Goal: Book appointment/travel/reservation

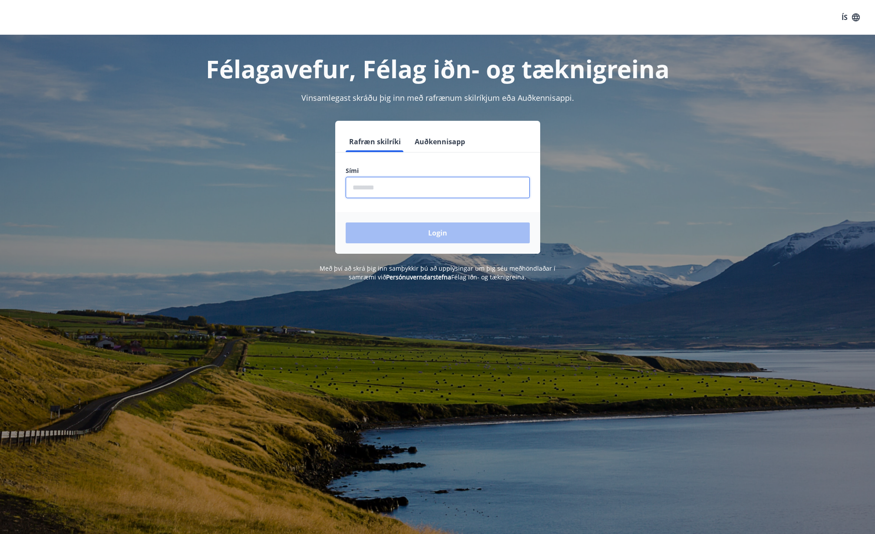
click at [406, 186] on input "phone" at bounding box center [438, 187] width 184 height 21
type input "********"
click at [416, 223] on button "Login" at bounding box center [438, 232] width 184 height 21
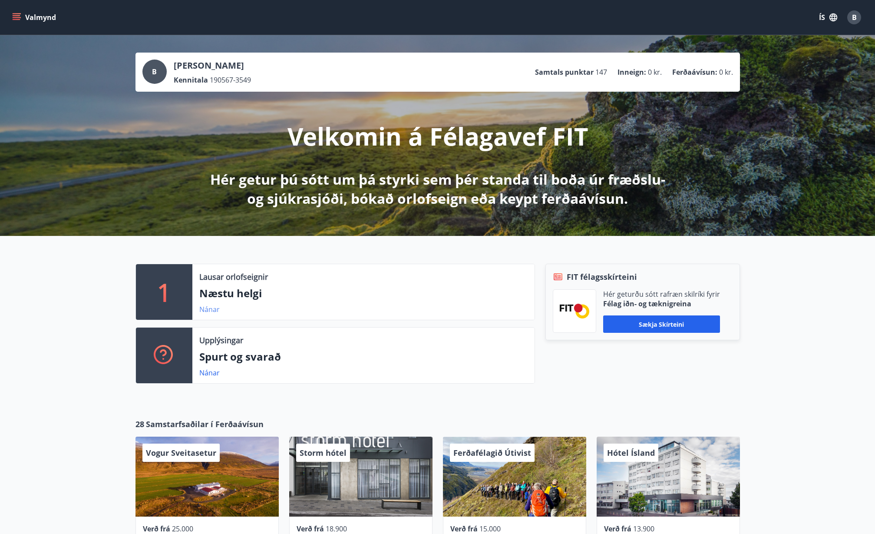
click at [208, 310] on link "Nánar" at bounding box center [209, 309] width 20 height 10
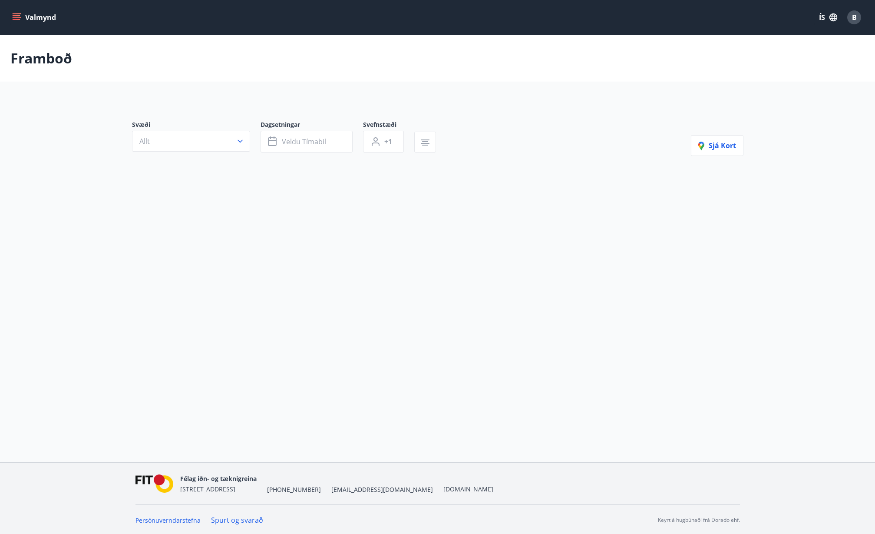
type input "*"
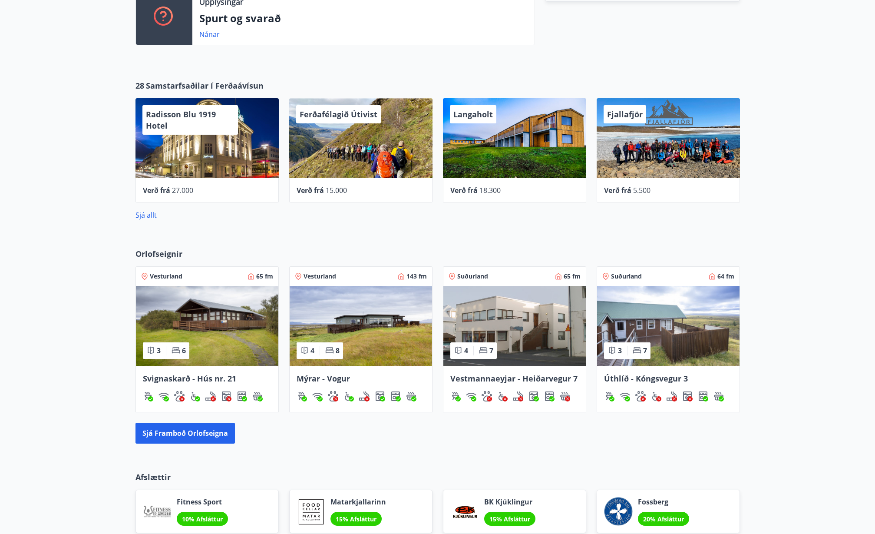
scroll to position [391, 0]
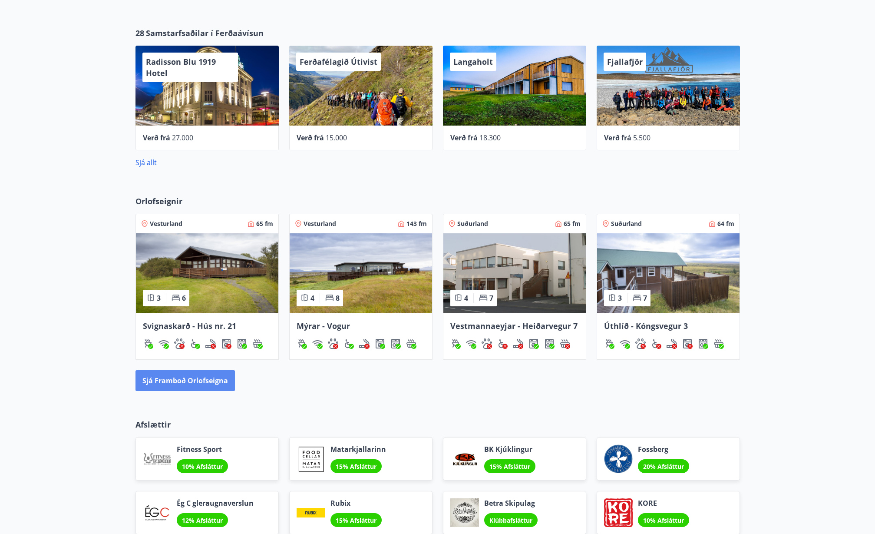
click at [208, 377] on button "Sjá framboð orlofseigna" at bounding box center [184, 380] width 99 height 21
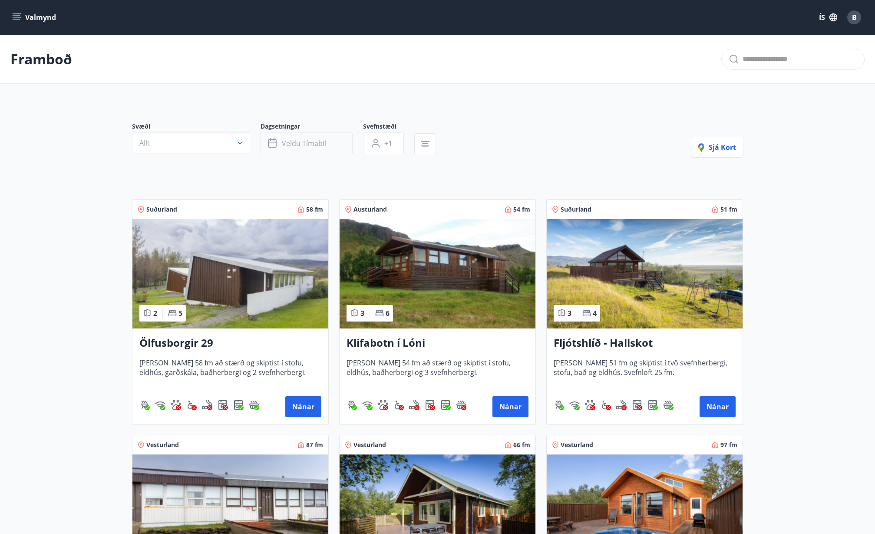
click at [294, 139] on span "Veldu tímabil" at bounding box center [304, 144] width 44 height 10
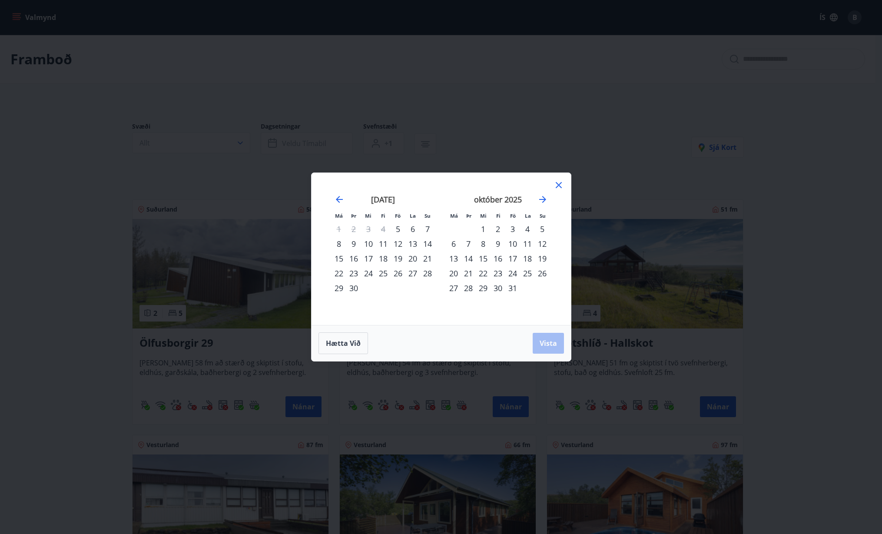
click at [384, 258] on div "18" at bounding box center [383, 258] width 15 height 15
click at [514, 286] on div "31" at bounding box center [512, 288] width 15 height 15
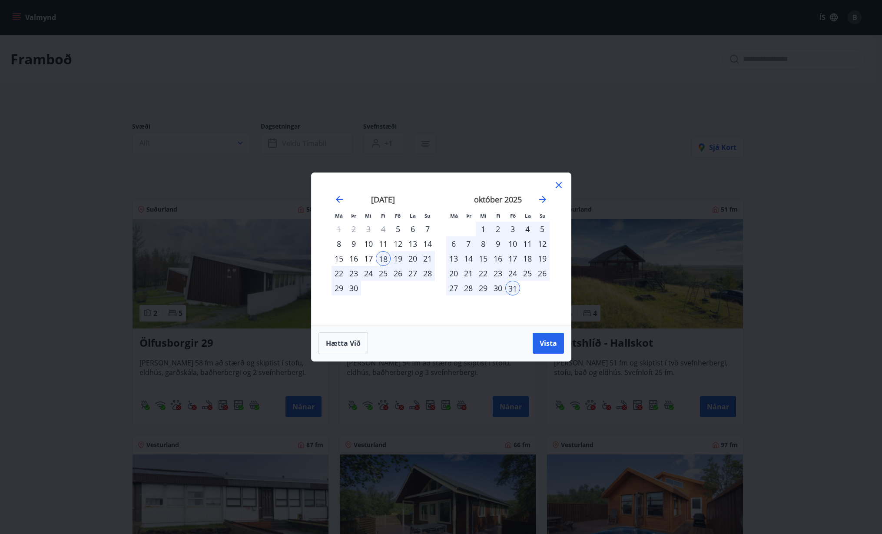
click at [553, 340] on span "Vista" at bounding box center [547, 343] width 17 height 10
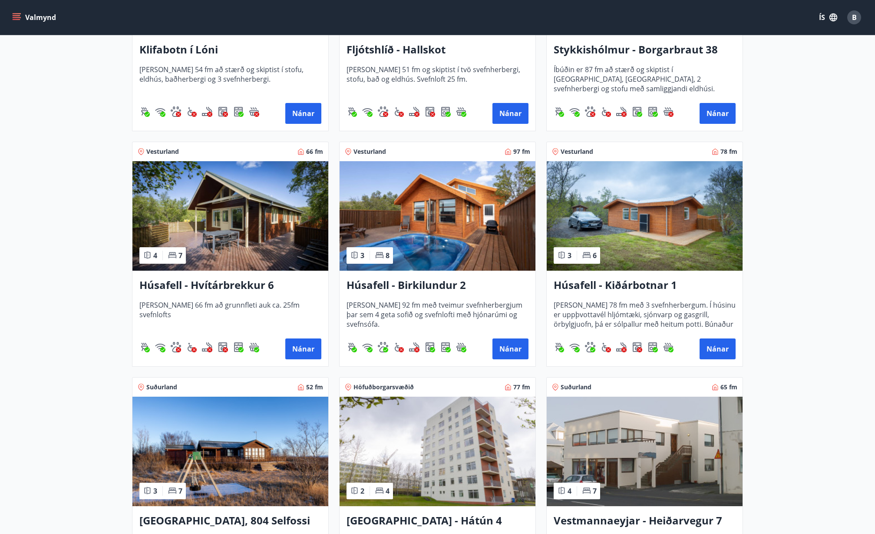
scroll to position [347, 0]
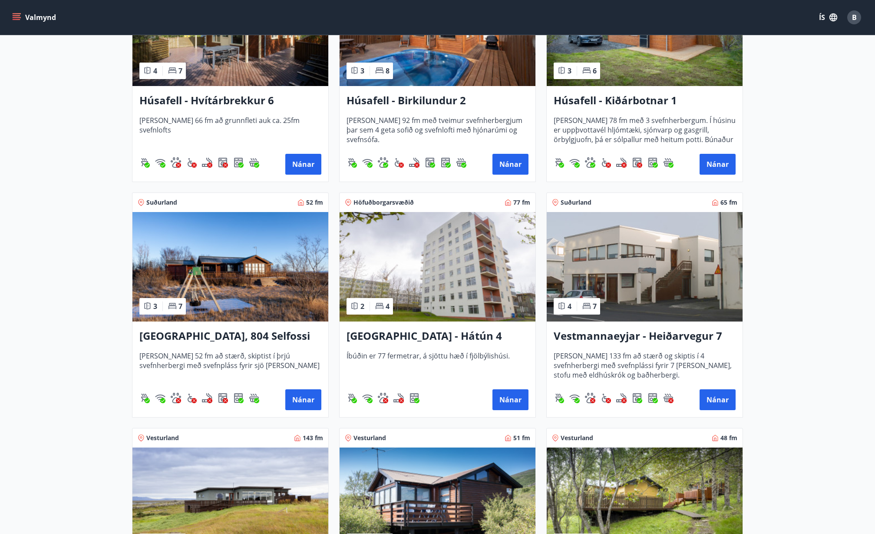
click at [657, 284] on img at bounding box center [645, 266] width 196 height 109
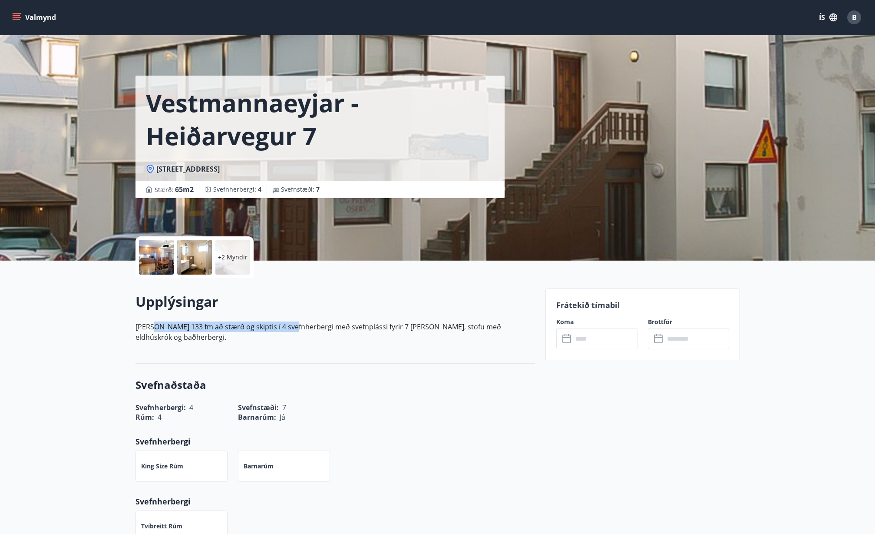
drag, startPoint x: 153, startPoint y: 331, endPoint x: 296, endPoint y: 331, distance: 143.3
click at [295, 330] on p "Húsið er 133 fm að stærð og skiptis í 4 svefnherbergi með svefnplássi fyrir 7 m…" at bounding box center [335, 331] width 400 height 21
click at [300, 332] on div "Upplýsingar Húsið er 133 fm að stærð og skiptis í 4 svefnherbergi með svefnplás…" at bounding box center [335, 320] width 400 height 57
drag, startPoint x: 165, startPoint y: 327, endPoint x: 294, endPoint y: 329, distance: 128.6
click at [293, 328] on p "Húsið er 133 fm að stærð og skiptis í 4 svefnherbergi með svefnplássi fyrir 7 m…" at bounding box center [335, 331] width 400 height 21
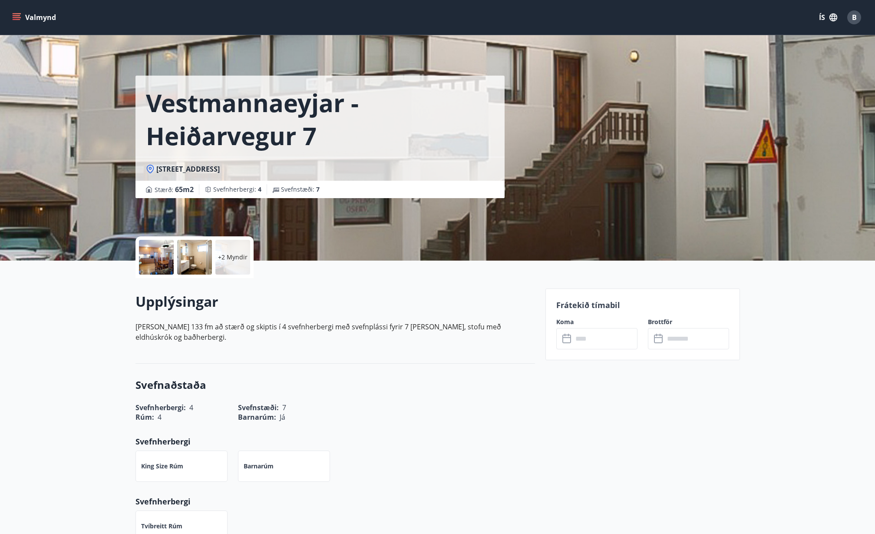
click at [305, 331] on p "Húsið er 133 fm að stærð og skiptis í 4 svefnherbergi með svefnplássi fyrir 7 m…" at bounding box center [335, 331] width 400 height 21
drag, startPoint x: 311, startPoint y: 328, endPoint x: 377, endPoint y: 330, distance: 66.5
click at [377, 330] on p "Húsið er 133 fm að stærð og skiptis í 4 svefnherbergi með svefnplássi fyrir 7 m…" at bounding box center [335, 331] width 400 height 21
click at [381, 330] on p "Húsið er 133 fm að stærð og skiptis í 4 svefnherbergi með svefnplássi fyrir 7 m…" at bounding box center [335, 331] width 400 height 21
drag, startPoint x: 157, startPoint y: 327, endPoint x: 332, endPoint y: 329, distance: 175.5
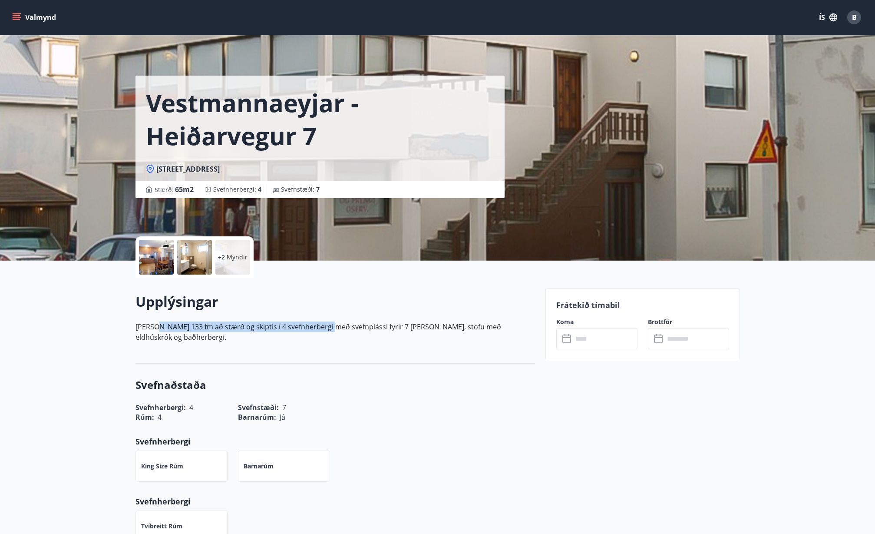
click at [330, 329] on p "Húsið er 133 fm að stærð og skiptis í 4 svefnherbergi með svefnplássi fyrir 7 m…" at bounding box center [335, 331] width 400 height 21
click at [343, 330] on p "Húsið er 133 fm að stærð og skiptis í 4 svefnherbergi með svefnplássi fyrir 7 m…" at bounding box center [335, 331] width 400 height 21
click at [596, 341] on input "text" at bounding box center [605, 338] width 65 height 21
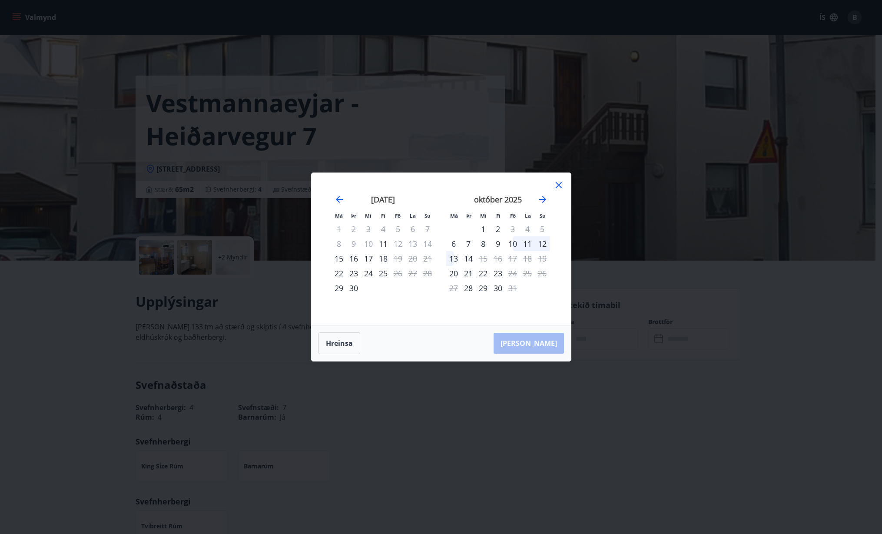
click at [555, 188] on icon at bounding box center [558, 185] width 10 height 10
